Goal: Task Accomplishment & Management: Use online tool/utility

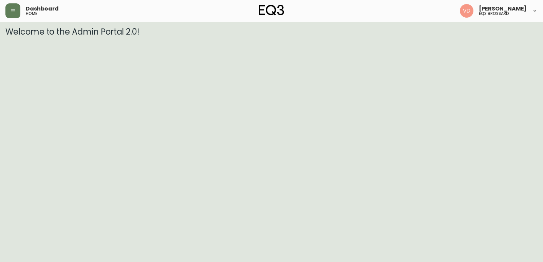
click at [1, 14] on header "Dashboard home [PERSON_NAME] eq3 [PERSON_NAME]" at bounding box center [271, 11] width 543 height 22
click at [12, 11] on icon "button" at bounding box center [12, 10] width 5 height 5
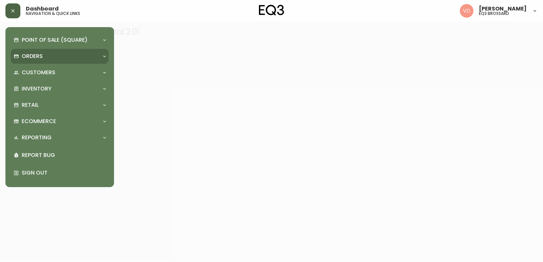
click at [52, 50] on div "Orders" at bounding box center [60, 56] width 98 height 15
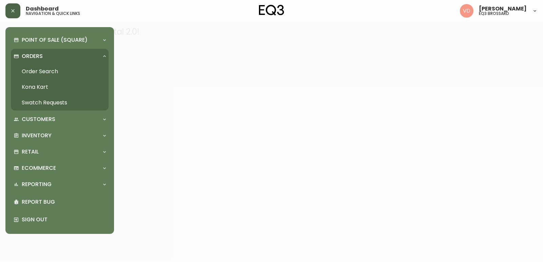
click at [52, 54] on div "Orders" at bounding box center [57, 56] width 86 height 7
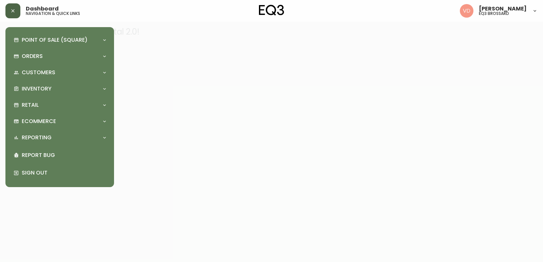
click at [54, 80] on div "Point of Sale (Square) Payments Virtual Terminal Transactions Search Terminals …" at bounding box center [60, 107] width 98 height 149
click at [52, 88] on div "Inventory" at bounding box center [57, 88] width 86 height 7
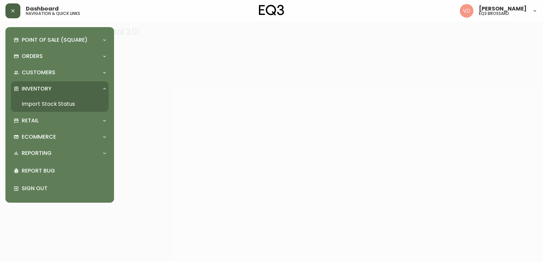
click at [54, 106] on link "Import Stock Status" at bounding box center [60, 104] width 98 height 16
